Goal: Find specific page/section: Find specific page/section

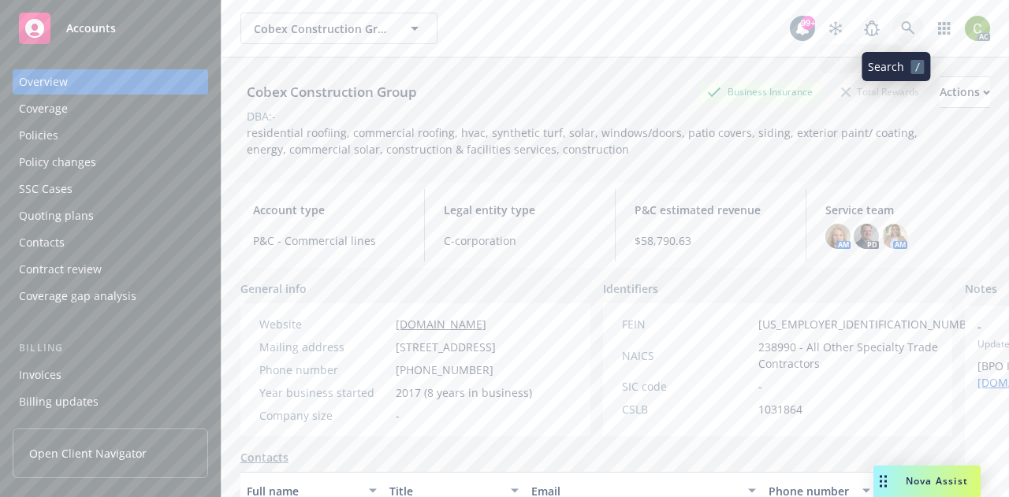
click at [901, 22] on icon at bounding box center [907, 27] width 13 height 13
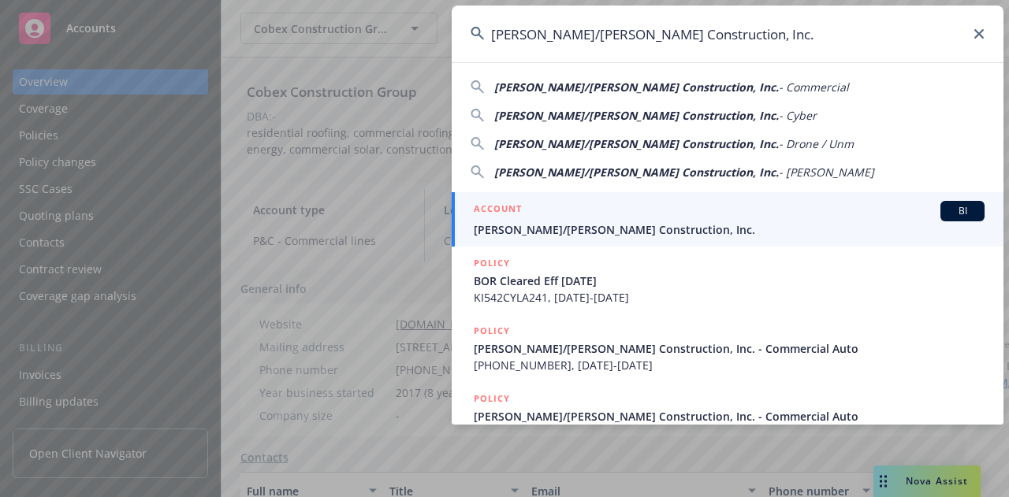
type input "[PERSON_NAME]/[PERSON_NAME] Construction, Inc."
click at [677, 232] on span "[PERSON_NAME]/[PERSON_NAME] Construction, Inc." at bounding box center [729, 229] width 511 height 17
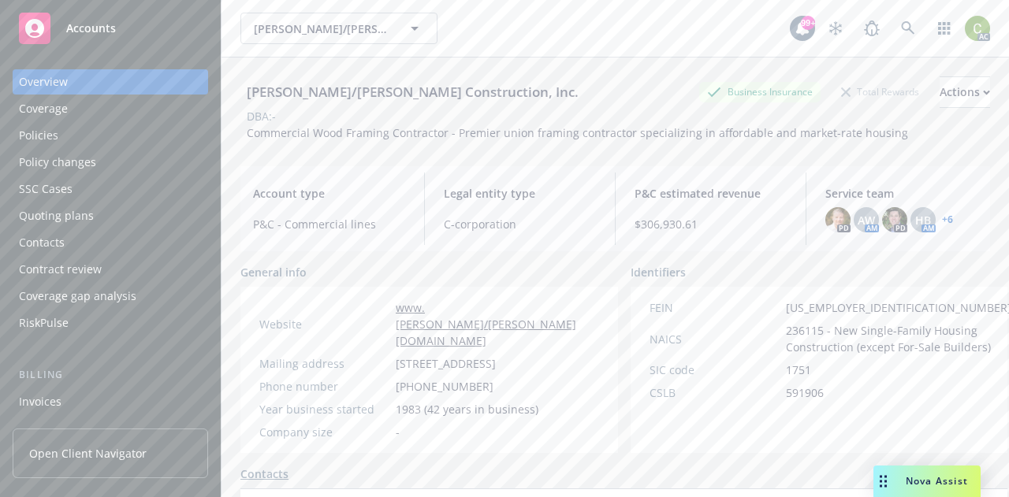
click at [77, 125] on div "Policies" at bounding box center [110, 135] width 183 height 25
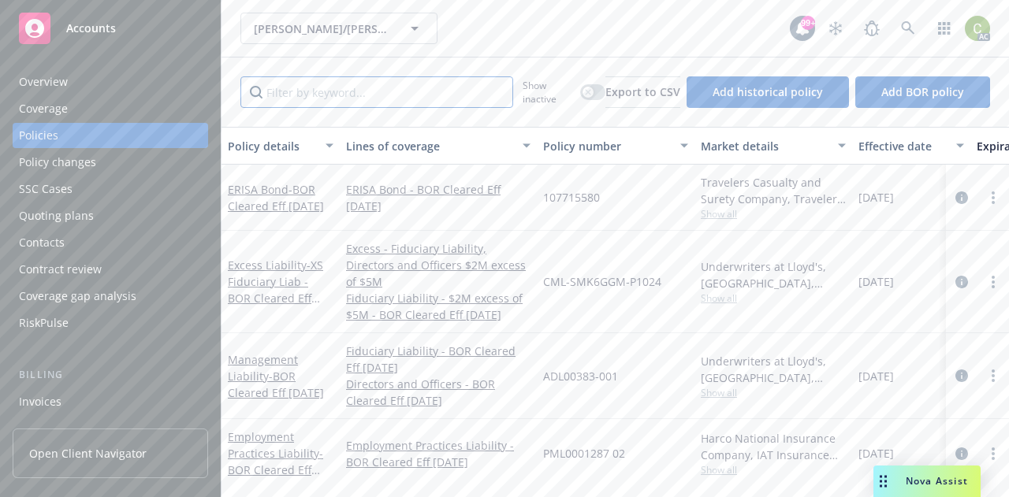
click at [370, 104] on input "Filter by keyword..." at bounding box center [376, 92] width 273 height 32
click at [263, 430] on link "Employment Practices Liability - BOR Cleared Eff [DATE]" at bounding box center [275, 462] width 95 height 65
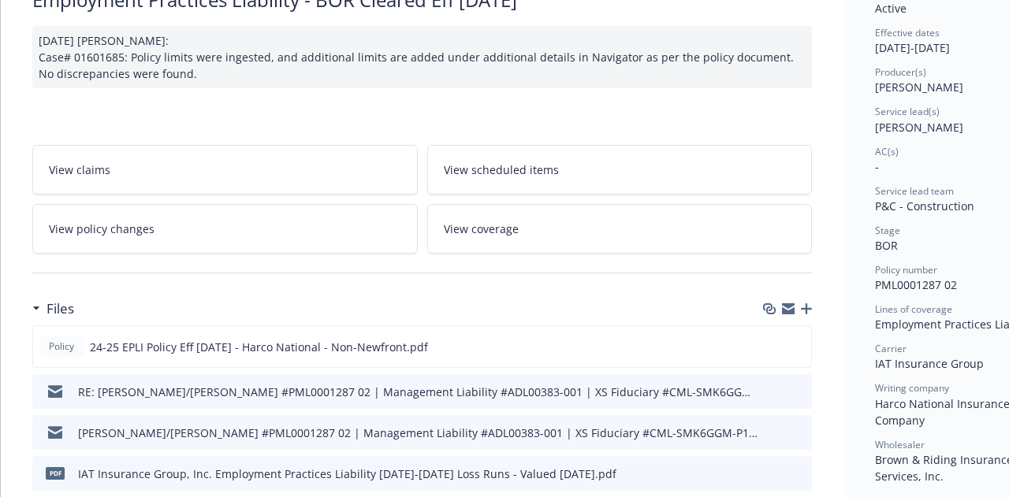
scroll to position [158, 0]
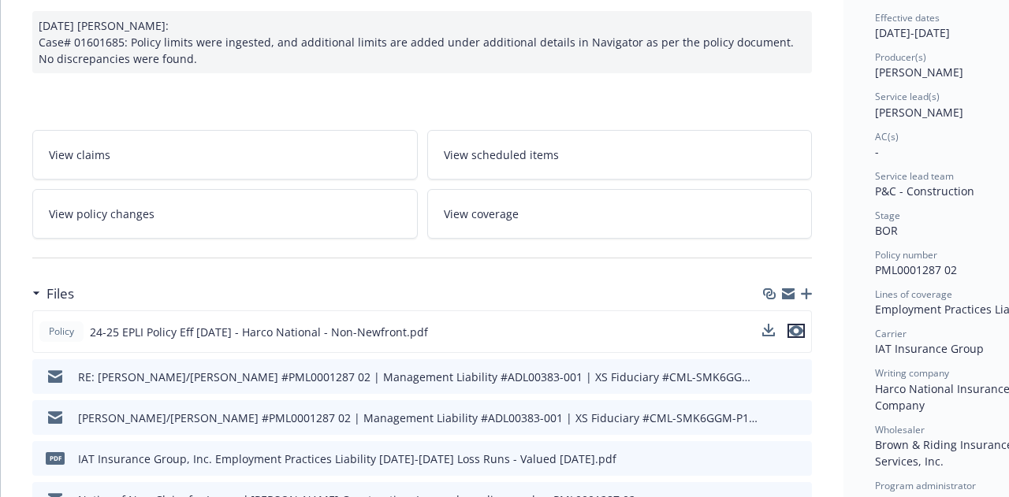
click at [794, 334] on icon "preview file" at bounding box center [796, 330] width 14 height 11
